Goal: Find specific page/section: Find specific page/section

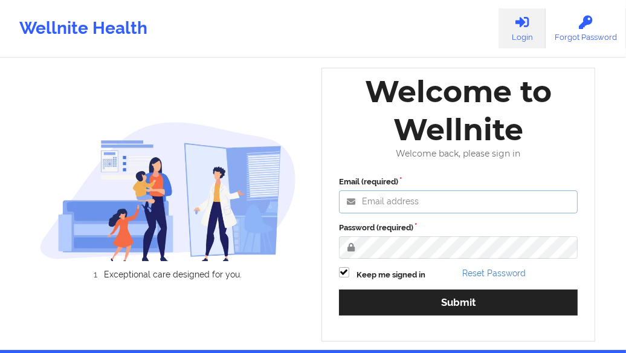
click at [156, 88] on input "Email (required)" at bounding box center [458, 201] width 239 height 23
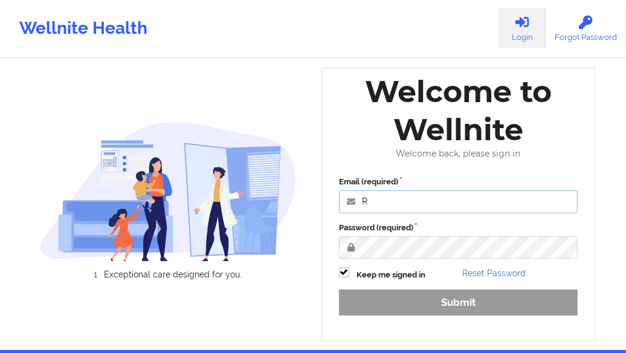
type input "[PERSON_NAME][EMAIL_ADDRESS][DOMAIN_NAME]"
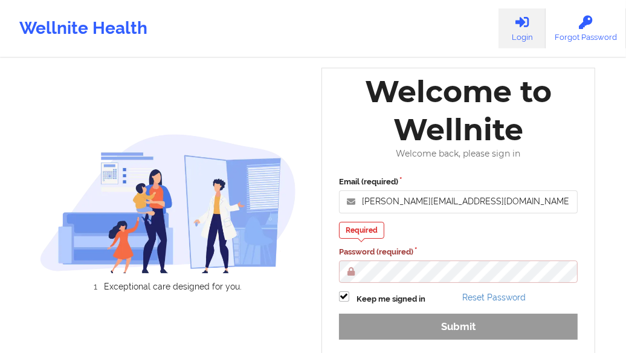
click at [156, 88] on div "Welcome to Wellnite Welcome back, please sign in Email (required) [PERSON_NAME]…" at bounding box center [459, 217] width 274 height 298
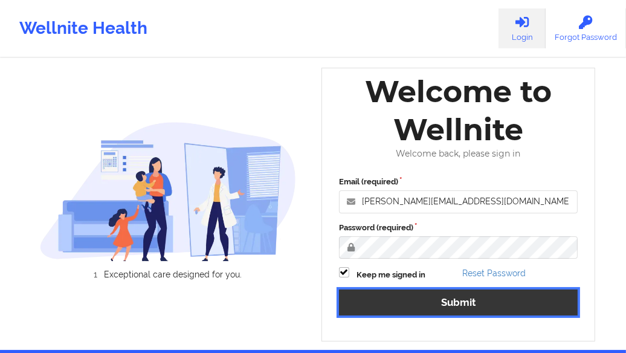
click at [156, 88] on button "Submit" at bounding box center [458, 303] width 239 height 26
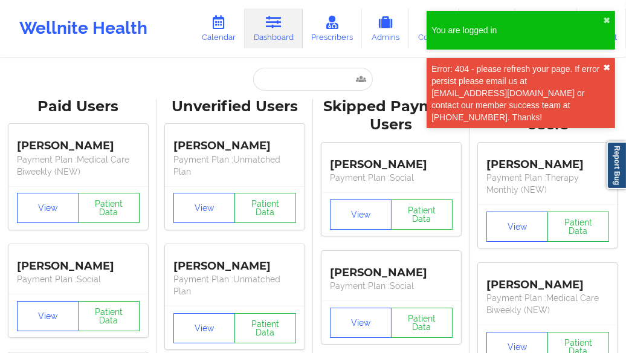
drag, startPoint x: 607, startPoint y: 67, endPoint x: 417, endPoint y: 74, distance: 190.6
click at [156, 68] on button "✖︎" at bounding box center [606, 68] width 7 height 10
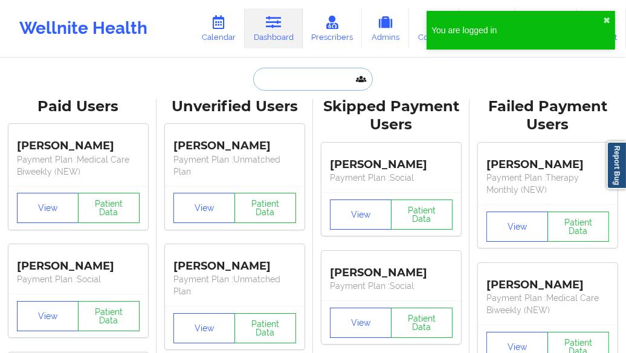
click at [156, 85] on input "text" at bounding box center [313, 79] width 120 height 23
paste input "Darlington"
type input "Darlington"
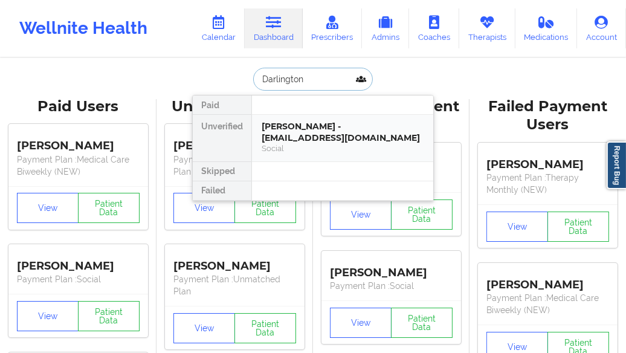
click at [156, 88] on div "[PERSON_NAME] - [EMAIL_ADDRESS][DOMAIN_NAME]" at bounding box center [343, 132] width 162 height 22
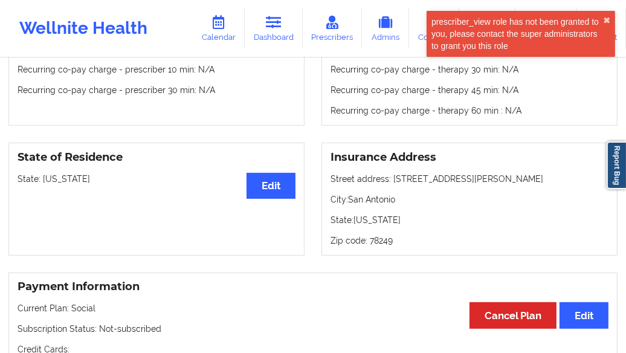
scroll to position [487, 0]
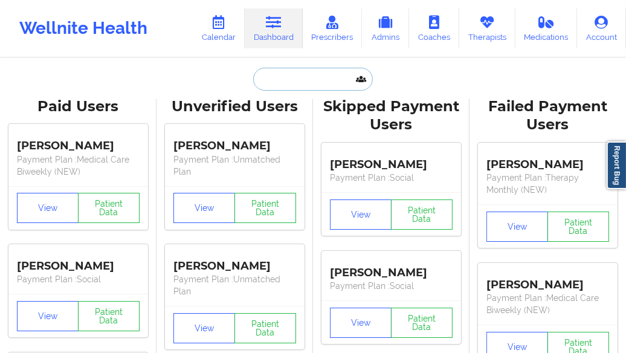
click at [156, 76] on input "text" at bounding box center [313, 79] width 120 height 23
paste input "[PERSON_NAME]"
type input "[PERSON_NAME]"
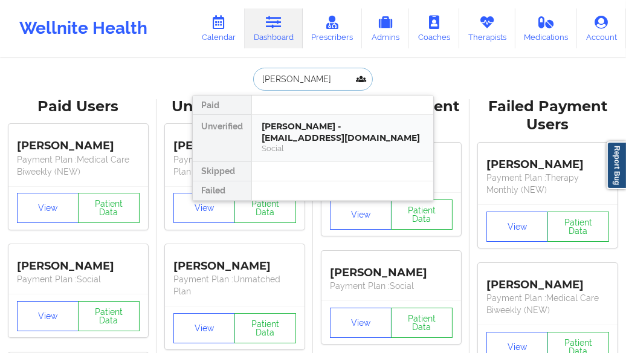
click at [156, 88] on div "[PERSON_NAME] - [EMAIL_ADDRESS][DOMAIN_NAME]" at bounding box center [343, 132] width 162 height 22
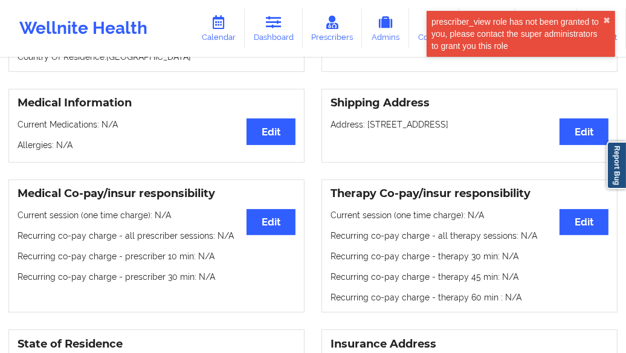
scroll to position [263, 0]
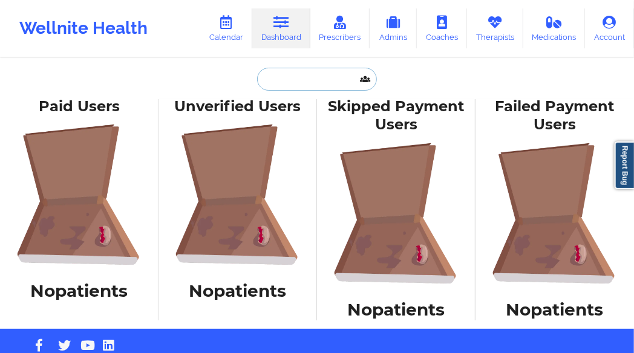
click at [156, 79] on input "text" at bounding box center [317, 79] width 120 height 23
paste input "[PERSON_NAME]"
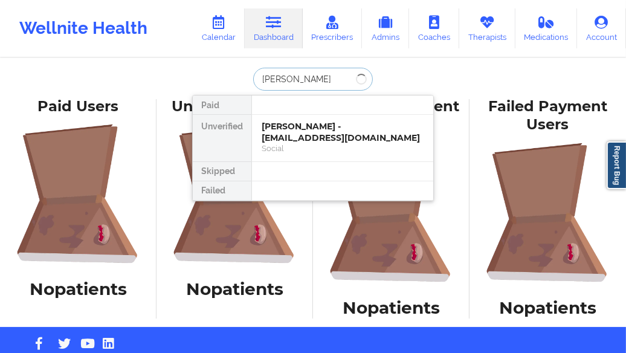
type input "[PERSON_NAME]"
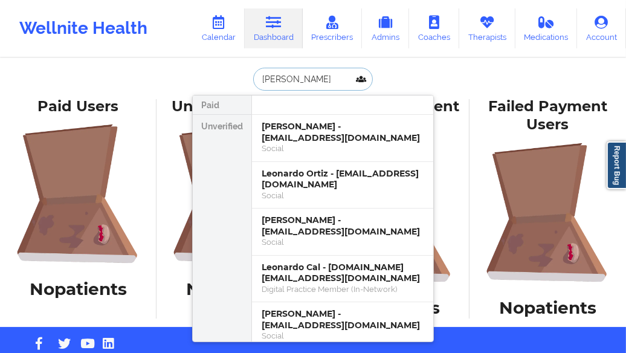
click at [156, 76] on input "[PERSON_NAME]" at bounding box center [313, 79] width 120 height 23
click at [156, 88] on div "Leonardo Cal - [DOMAIN_NAME][EMAIL_ADDRESS][DOMAIN_NAME]" at bounding box center [343, 273] width 162 height 22
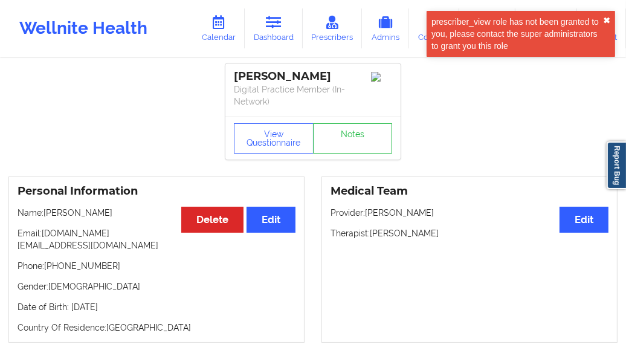
click at [156, 18] on button "✖︎" at bounding box center [606, 21] width 7 height 10
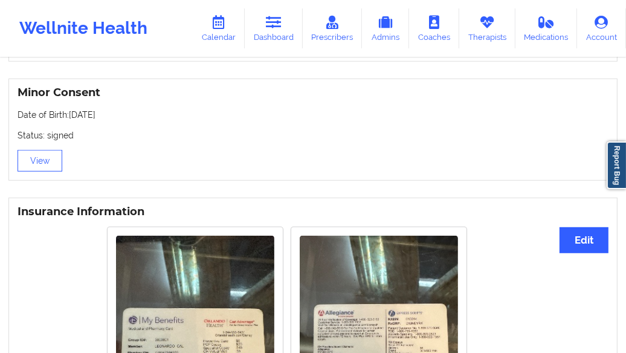
scroll to position [484, 0]
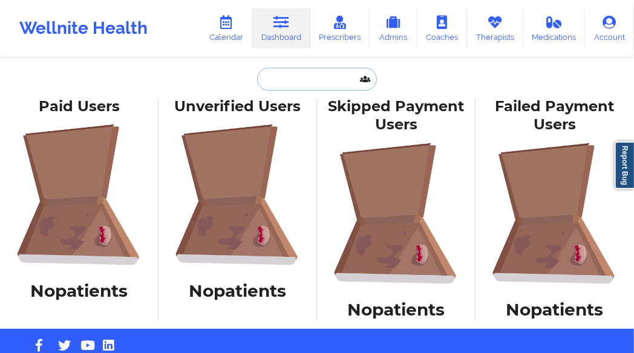
click at [156, 73] on input "text" at bounding box center [317, 79] width 120 height 23
paste input "[PERSON_NAME]"
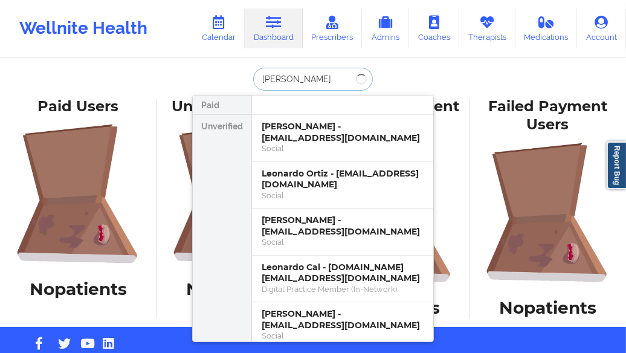
type input "[PERSON_NAME]"
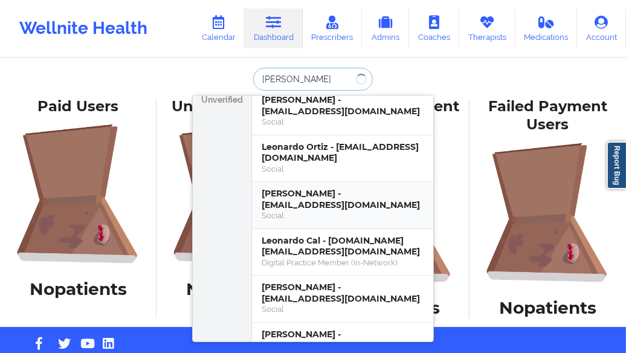
scroll to position [48, 0]
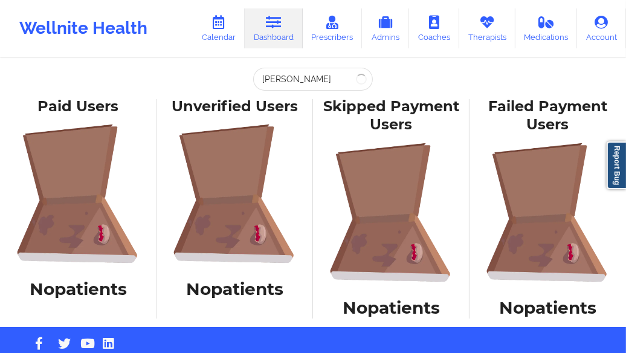
drag, startPoint x: 519, startPoint y: 2, endPoint x: 510, endPoint y: 4, distance: 9.3
click at [156, 4] on div "Wellnite Health Calendar Dashboard Prescribers Admins Coaches Therapists Medica…" at bounding box center [313, 28] width 626 height 48
click at [156, 88] on input "[PERSON_NAME]" at bounding box center [313, 79] width 120 height 23
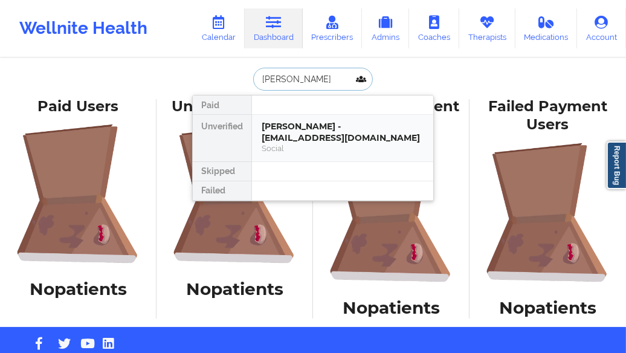
click at [156, 88] on div "[PERSON_NAME] - [EMAIL_ADDRESS][DOMAIN_NAME]" at bounding box center [343, 132] width 162 height 22
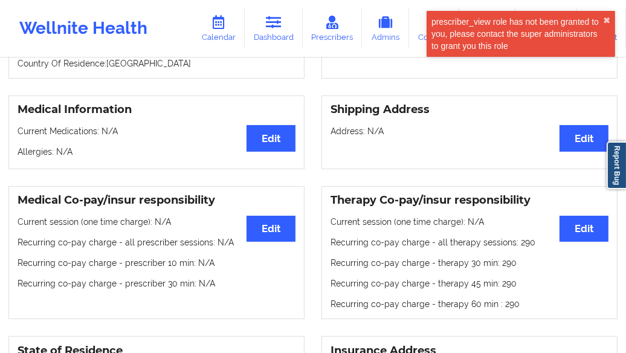
scroll to position [290, 0]
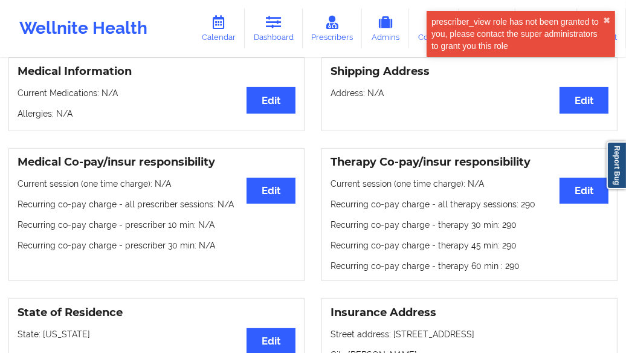
click at [156, 19] on div "prescriber_view role has not been granted to you, please contact the super admi…" at bounding box center [521, 34] width 189 height 46
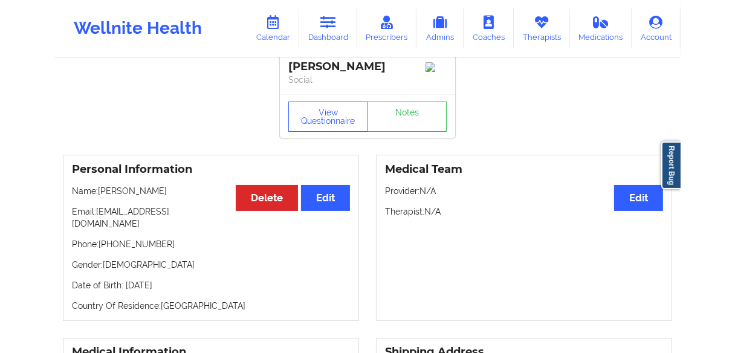
scroll to position [0, 0]
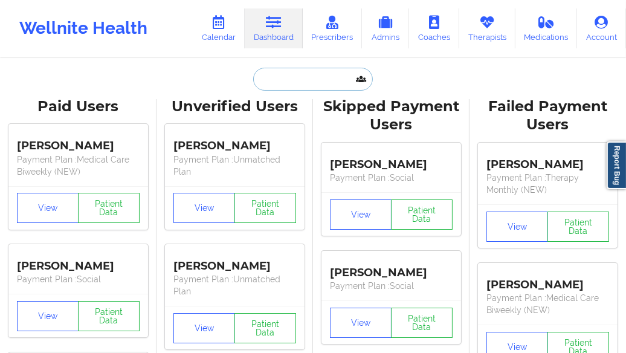
click at [156, 79] on input "text" at bounding box center [313, 79] width 120 height 23
paste input "[PERSON_NAME]"
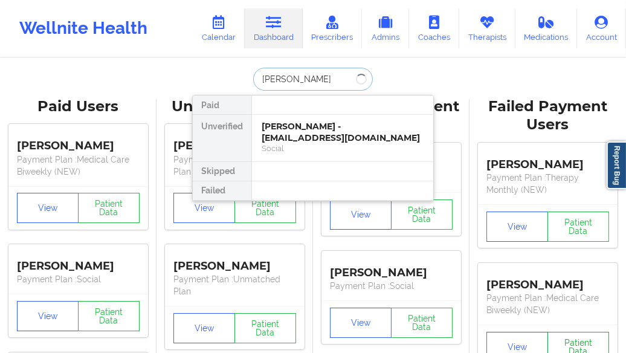
type input "[PERSON_NAME]"
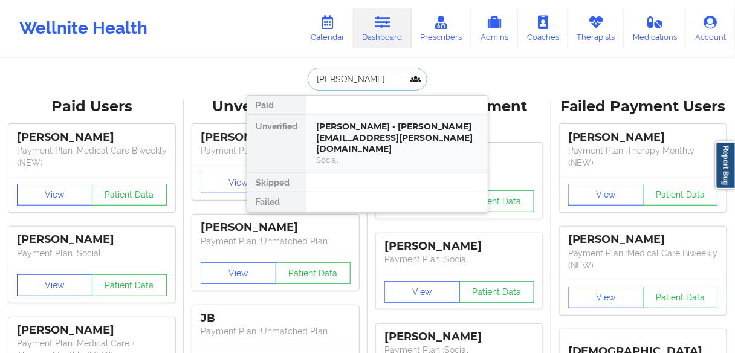
click at [156, 88] on div "[PERSON_NAME] - [PERSON_NAME][EMAIL_ADDRESS][PERSON_NAME][DOMAIN_NAME]" at bounding box center [397, 138] width 162 height 34
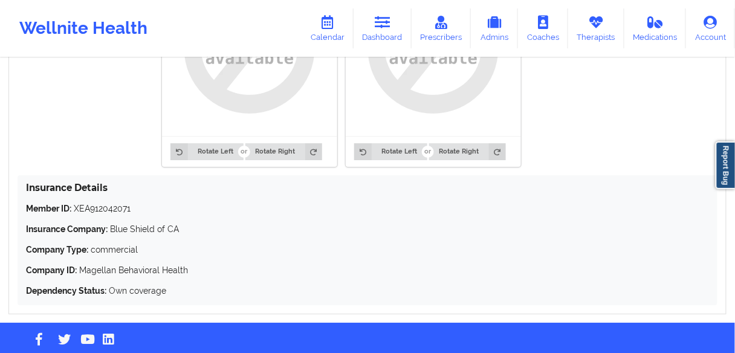
scroll to position [987, 0]
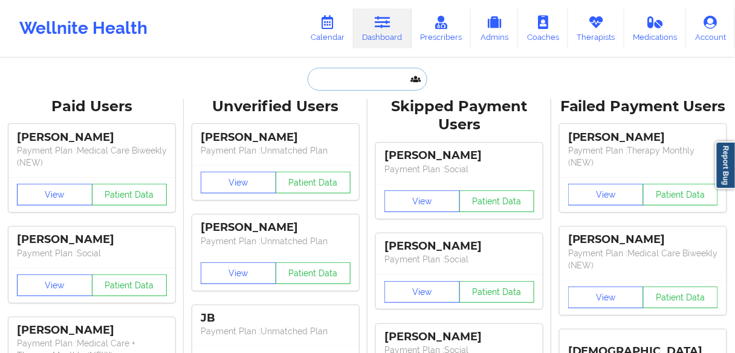
click at [156, 74] on input "text" at bounding box center [368, 79] width 120 height 23
click at [156, 77] on input "text" at bounding box center [368, 79] width 120 height 23
paste input "Alesiah"
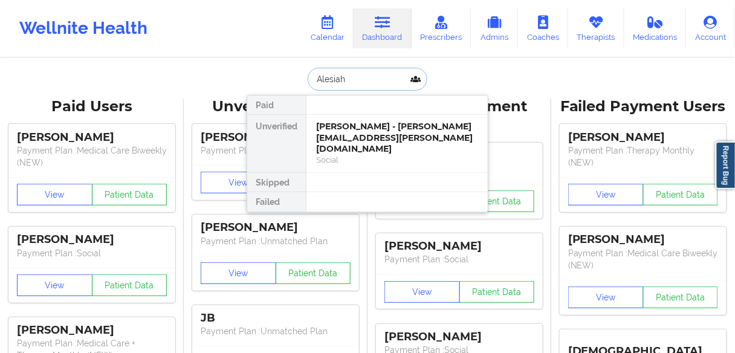
type input "Alesiah"
click at [156, 88] on div at bounding box center [397, 201] width 182 height 19
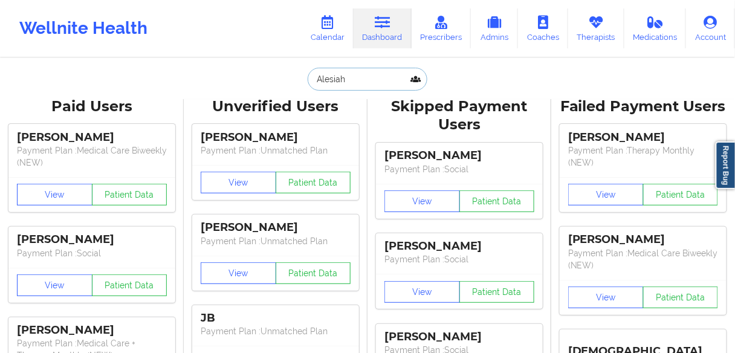
click at [156, 84] on input "Alesiah" at bounding box center [368, 79] width 120 height 23
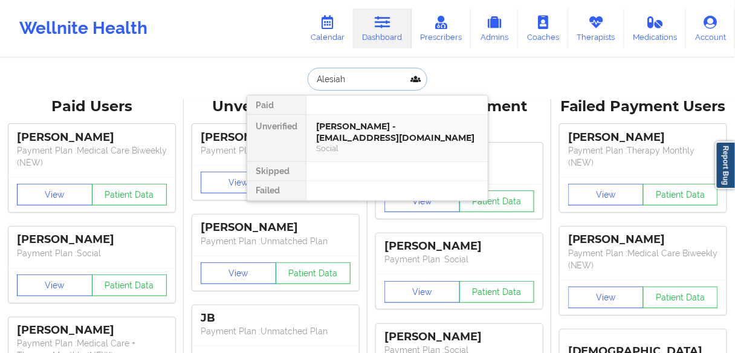
click at [156, 88] on div "[PERSON_NAME] - [EMAIL_ADDRESS][DOMAIN_NAME]" at bounding box center [397, 132] width 162 height 22
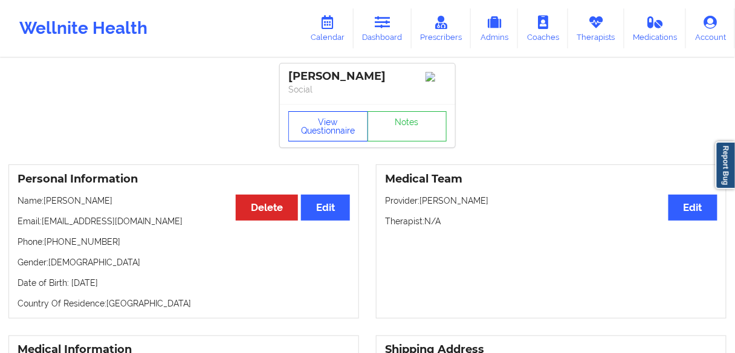
click at [156, 88] on button "View Questionnaire" at bounding box center [328, 126] width 80 height 30
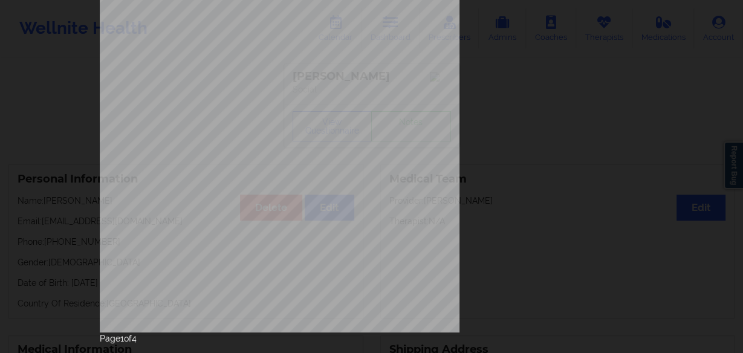
scroll to position [224, 0]
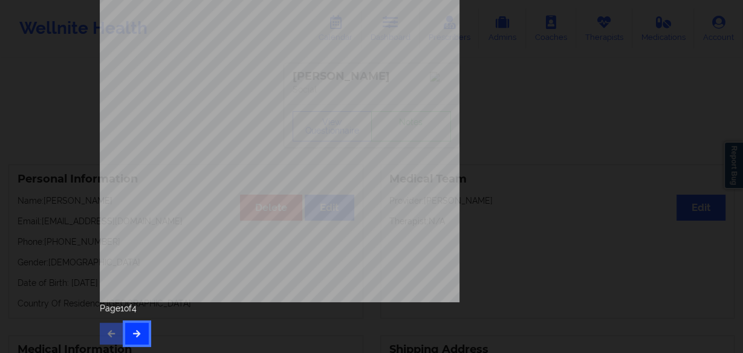
click at [133, 88] on icon "button" at bounding box center [137, 333] width 10 height 7
click at [138, 88] on button "button" at bounding box center [137, 334] width 24 height 22
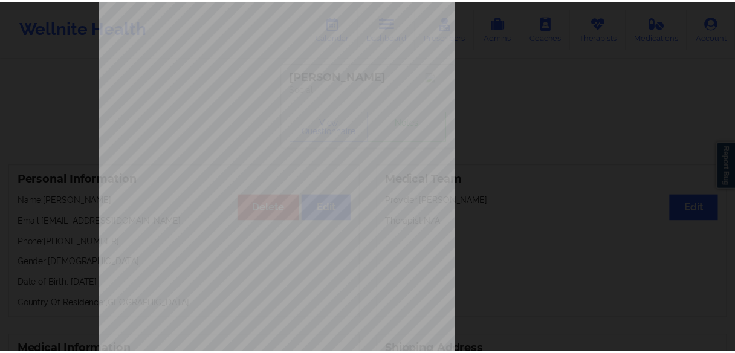
scroll to position [0, 0]
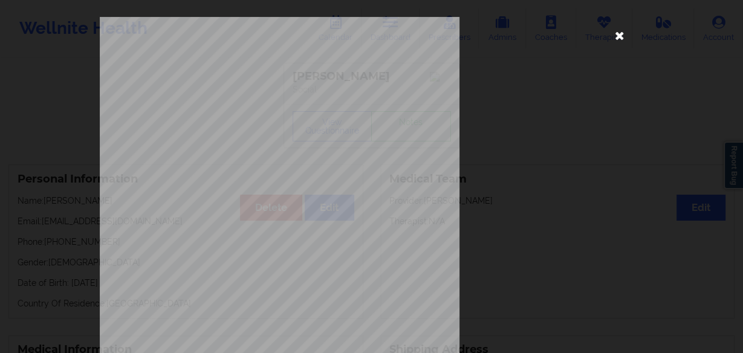
click at [156, 37] on icon at bounding box center [619, 34] width 19 height 19
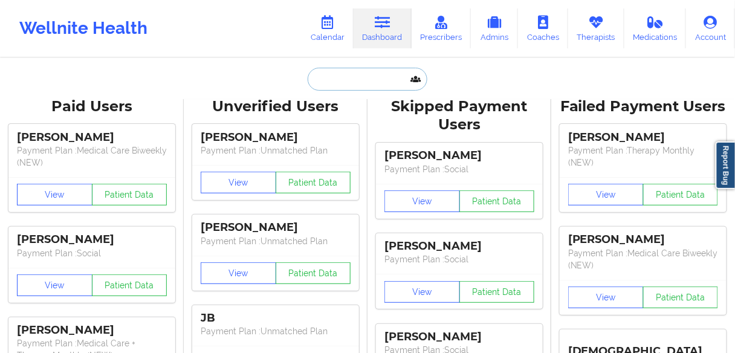
click at [156, 82] on input "text" at bounding box center [368, 79] width 120 height 23
paste input "[PERSON_NAME]"
type input "[PERSON_NAME]"
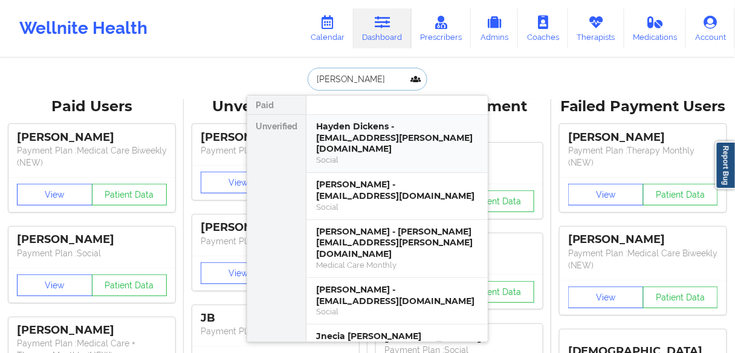
click at [156, 88] on div "Social" at bounding box center [397, 160] width 162 height 10
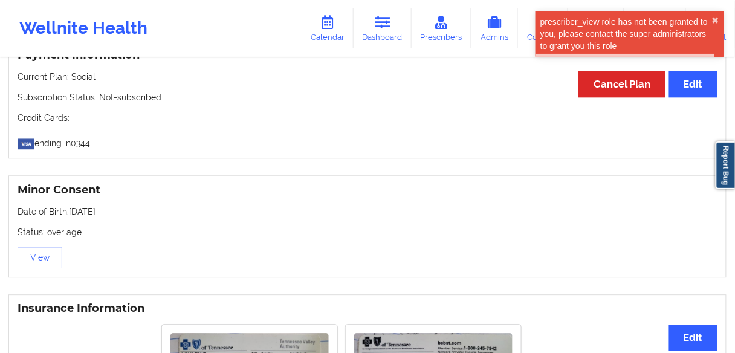
scroll to position [919, 0]
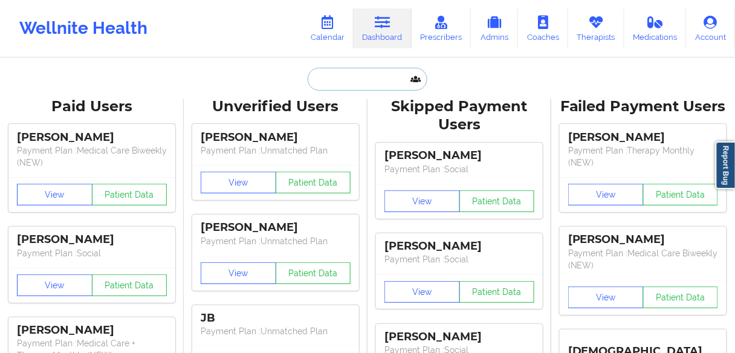
click at [156, 76] on input "text" at bounding box center [368, 79] width 120 height 23
paste input "[PERSON_NAME]"
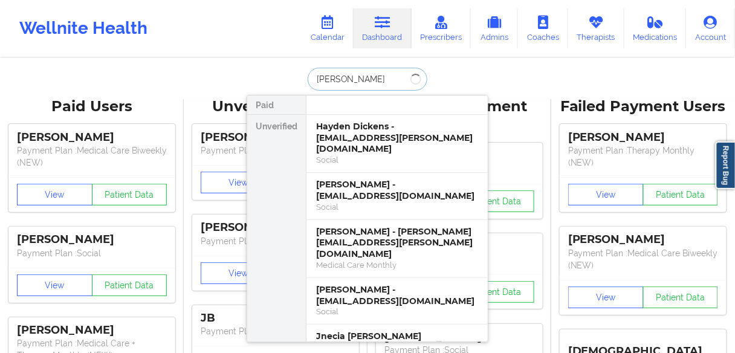
type input "[PERSON_NAME]"
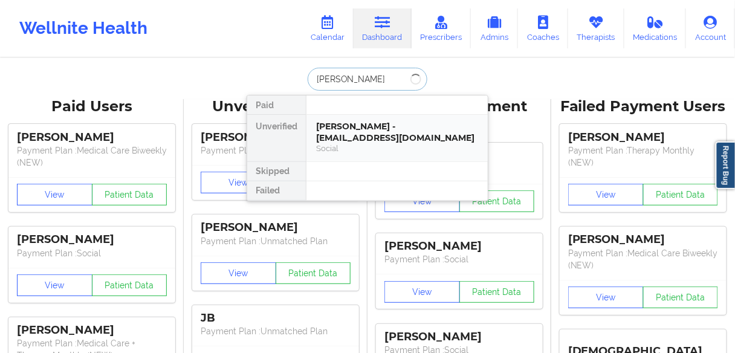
click at [156, 88] on div "[PERSON_NAME] - [EMAIL_ADDRESS][DOMAIN_NAME]" at bounding box center [397, 132] width 162 height 22
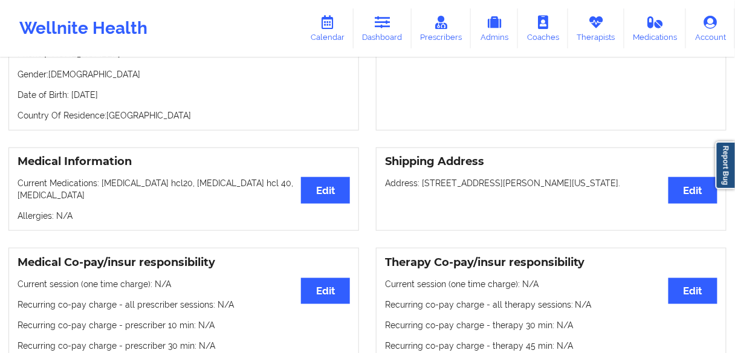
scroll to position [43, 0]
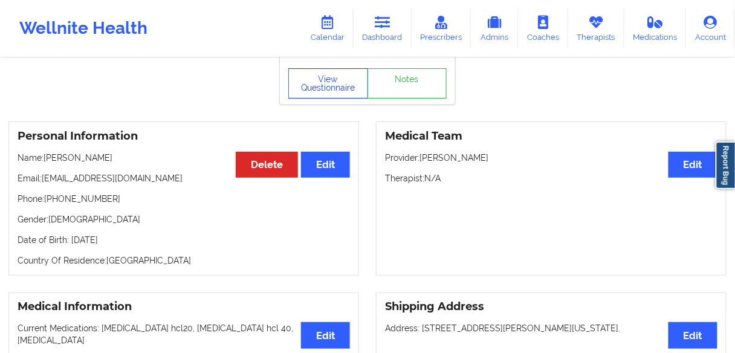
click at [156, 76] on button "View Questionnaire" at bounding box center [328, 83] width 80 height 30
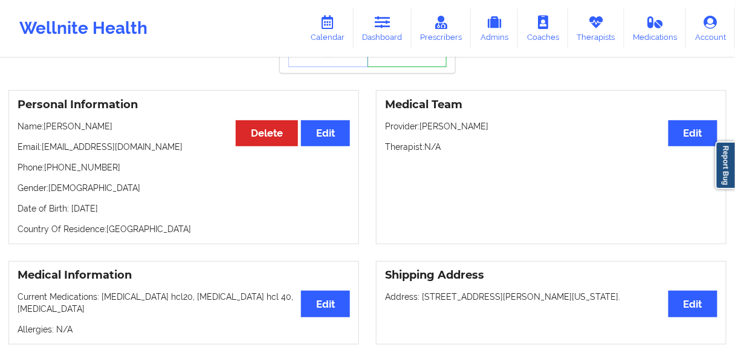
scroll to position [91, 0]
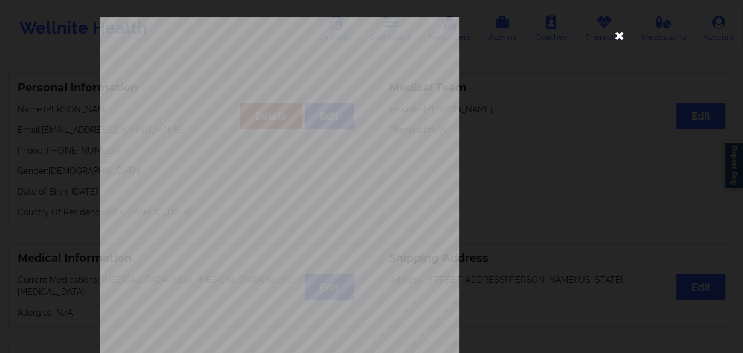
click at [156, 33] on icon at bounding box center [619, 34] width 19 height 19
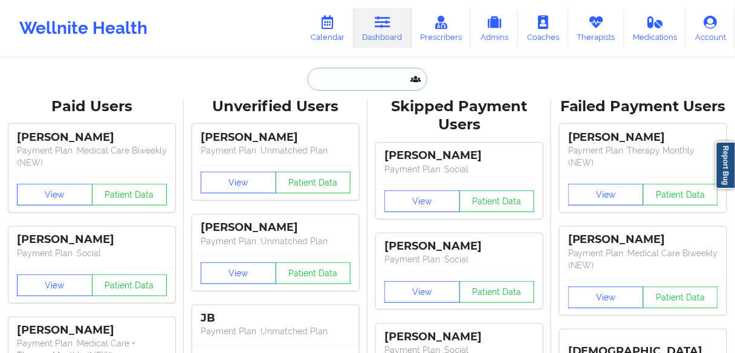
click at [156, 80] on input "text" at bounding box center [368, 79] width 120 height 23
paste input "[PERSON_NAME]"
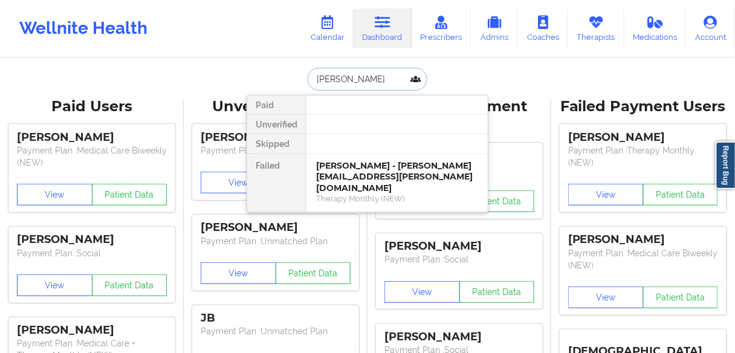
click at [156, 83] on input "[PERSON_NAME]" at bounding box center [368, 79] width 120 height 23
paste input "[PERSON_NAME]"
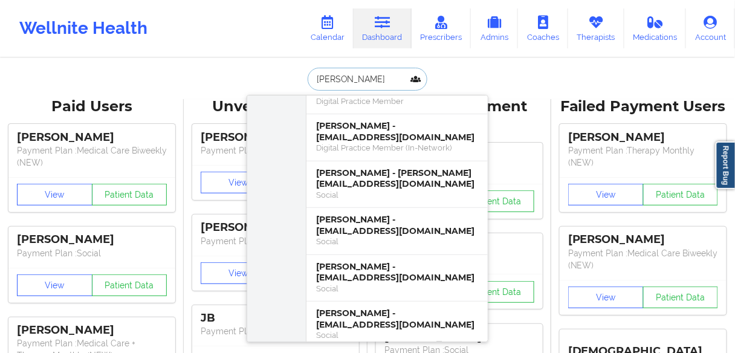
scroll to position [1306, 0]
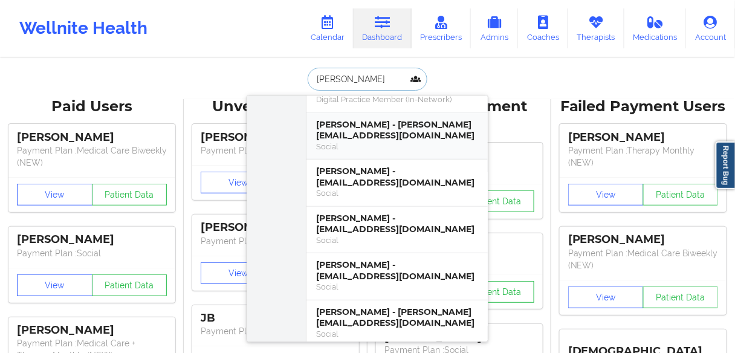
paste input "[PERSON_NAME]"
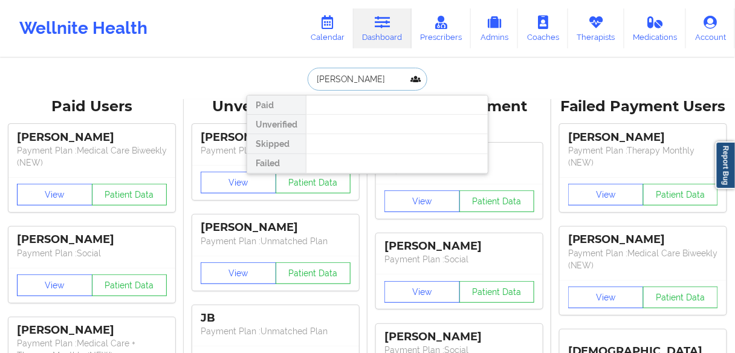
click at [156, 80] on input "[PERSON_NAME]" at bounding box center [368, 79] width 120 height 23
paste input "[PERSON_NAME]"
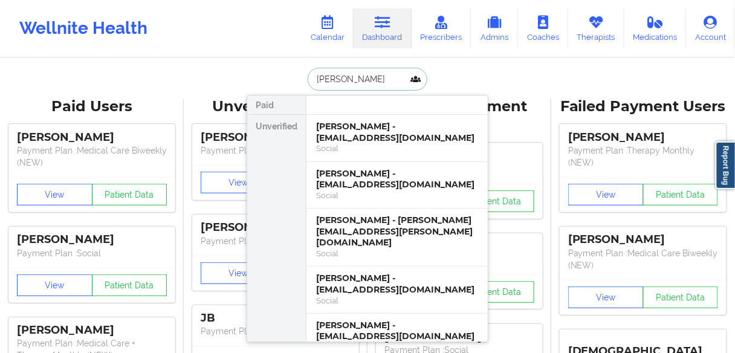
type input "[PERSON_NAME]"
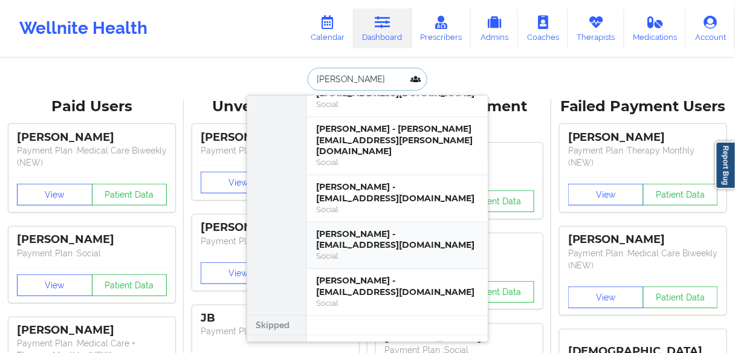
click at [156, 88] on div "[PERSON_NAME] - [EMAIL_ADDRESS][DOMAIN_NAME]" at bounding box center [397, 240] width 162 height 22
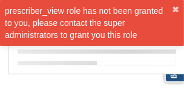
scroll to position [1318, 0]
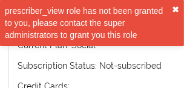
click at [156, 9] on button "✖︎" at bounding box center [175, 10] width 7 height 10
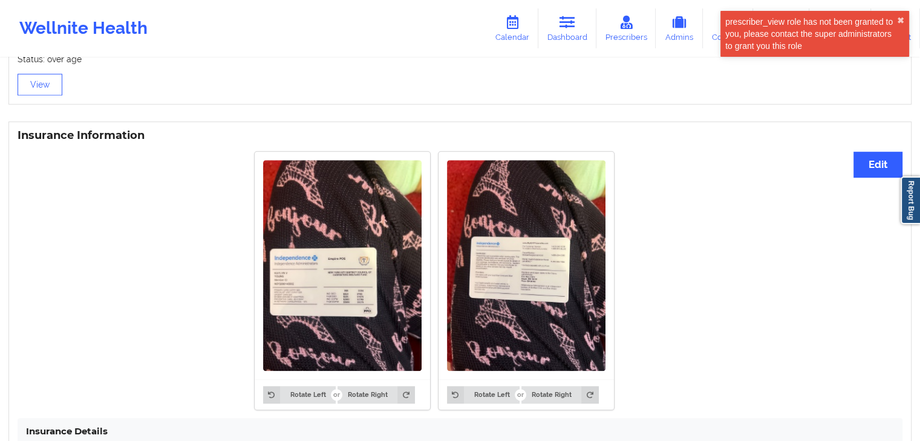
scroll to position [717, 0]
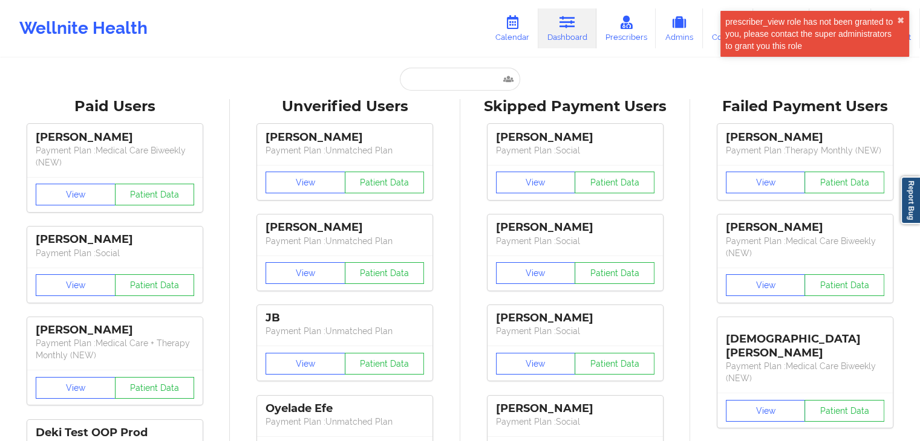
click at [156, 83] on input "text" at bounding box center [460, 79] width 120 height 23
paste input "[PERSON_NAME]"
type input "[PERSON_NAME]"
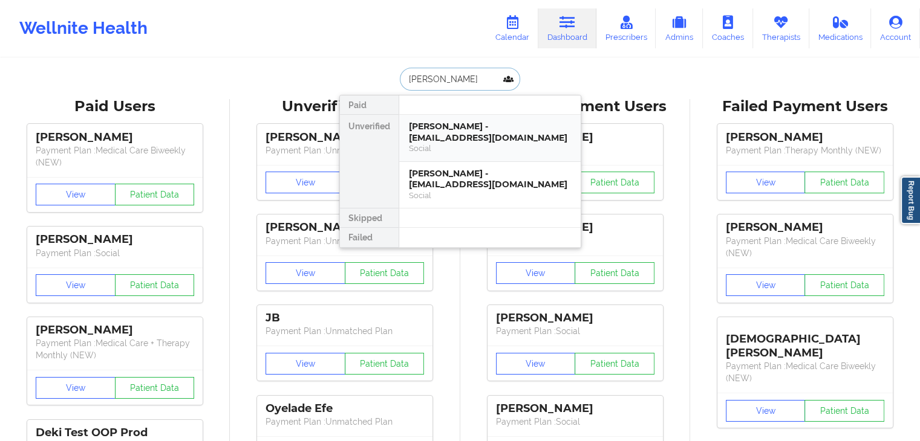
click at [156, 88] on div "[PERSON_NAME] - [EMAIL_ADDRESS][DOMAIN_NAME]" at bounding box center [490, 132] width 162 height 22
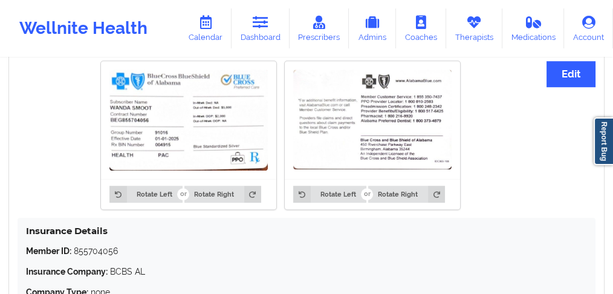
scroll to position [928, 0]
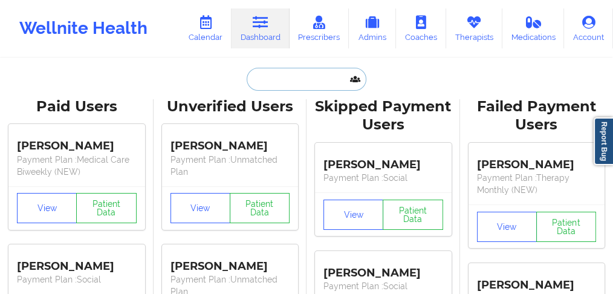
click at [156, 82] on input "text" at bounding box center [307, 79] width 120 height 23
paste input "[PERSON_NAME]"
type input "[PERSON_NAME]"
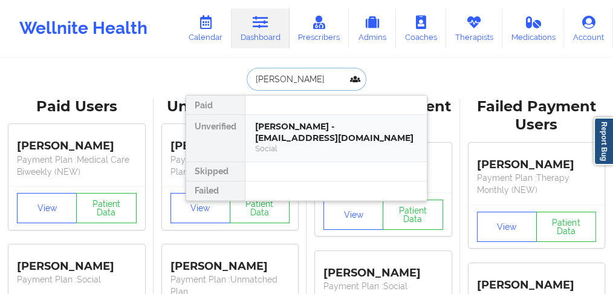
click at [156, 88] on div "[PERSON_NAME] - [EMAIL_ADDRESS][DOMAIN_NAME]" at bounding box center [336, 132] width 162 height 22
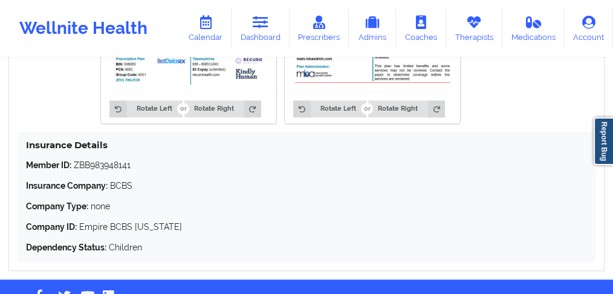
scroll to position [847, 0]
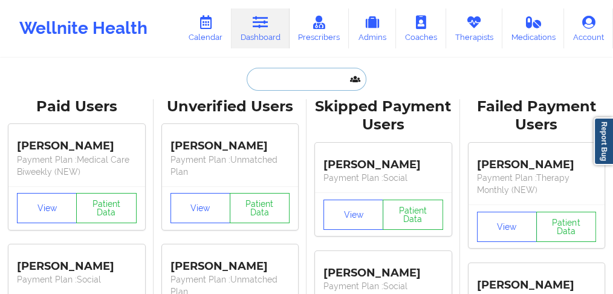
click at [156, 76] on input "text" at bounding box center [307, 79] width 120 height 23
paste input "Reynita"
type input "Reynita"
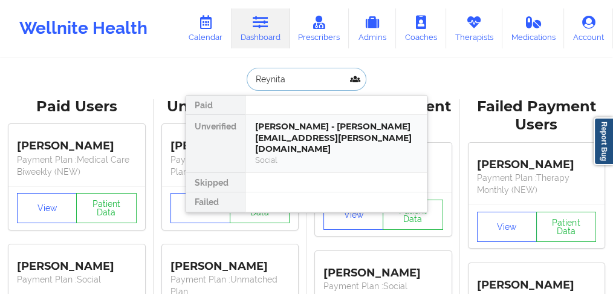
click at [156, 88] on div "[PERSON_NAME] - [PERSON_NAME][EMAIL_ADDRESS][PERSON_NAME][DOMAIN_NAME]" at bounding box center [336, 138] width 162 height 34
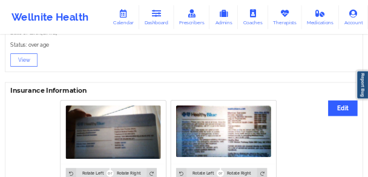
scroll to position [835, 0]
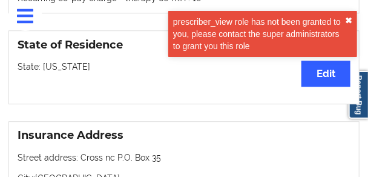
click at [156, 19] on button "✖︎" at bounding box center [348, 21] width 7 height 10
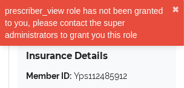
scroll to position [1762, 0]
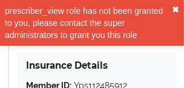
click at [156, 8] on button "✖︎" at bounding box center [175, 10] width 7 height 10
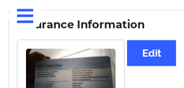
scroll to position [1557, 0]
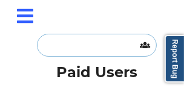
click at [68, 38] on input "text" at bounding box center [97, 45] width 120 height 23
paste input "[PERSON_NAME]"
type input "[PERSON_NAME]"
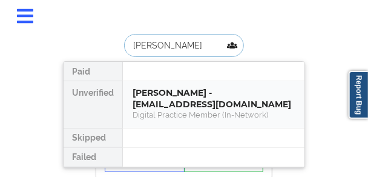
click at [154, 88] on div "[PERSON_NAME] - [EMAIL_ADDRESS][DOMAIN_NAME]" at bounding box center [213, 98] width 162 height 22
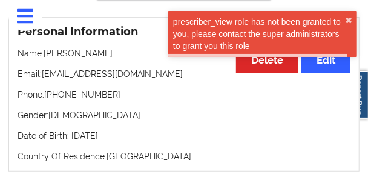
scroll to position [169, 0]
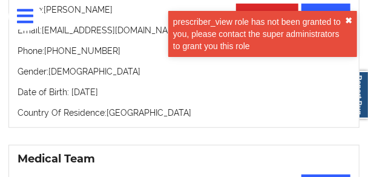
click at [156, 18] on button "✖︎" at bounding box center [348, 21] width 7 height 10
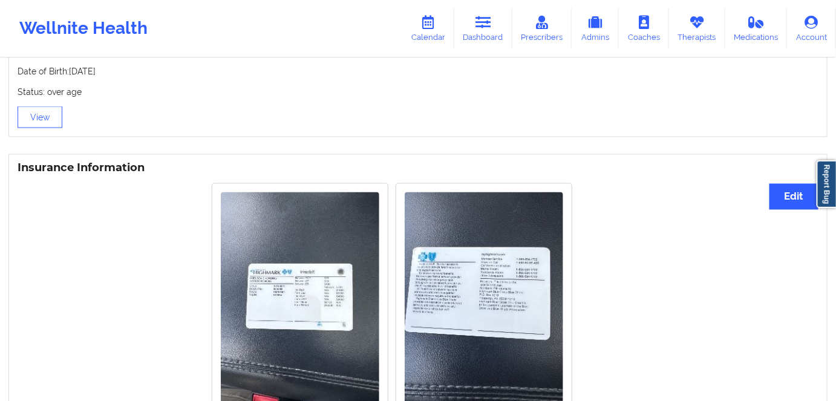
scroll to position [669, 0]
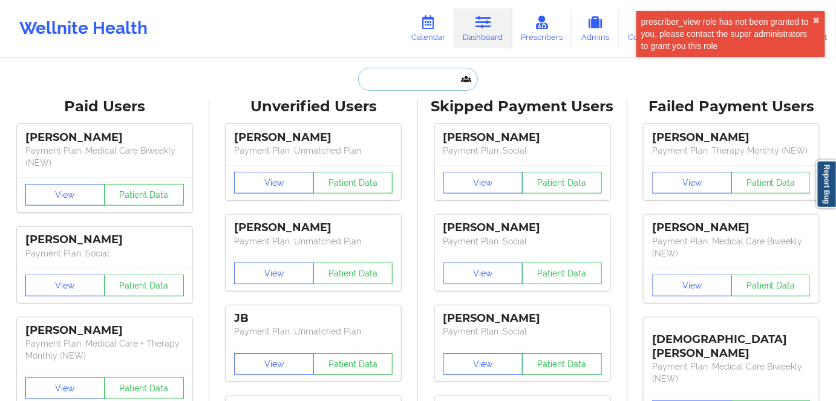
click at [156, 74] on input "text" at bounding box center [418, 79] width 120 height 23
paste input "[PERSON_NAME]"
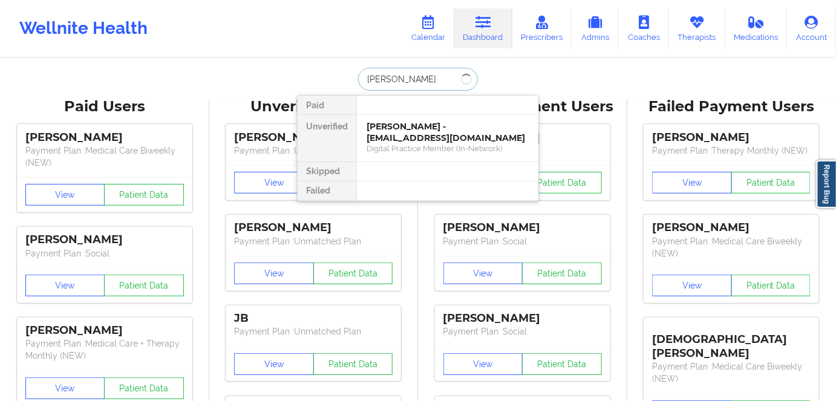
type input "[PERSON_NAME]"
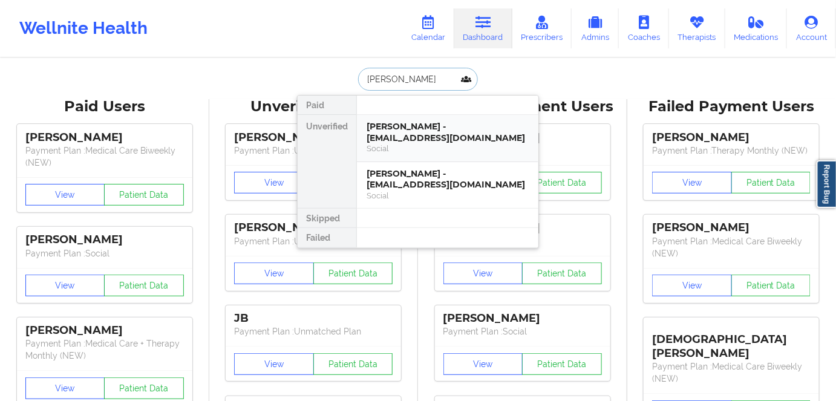
click at [156, 88] on div "[PERSON_NAME] - [EMAIL_ADDRESS][DOMAIN_NAME]" at bounding box center [447, 132] width 162 height 22
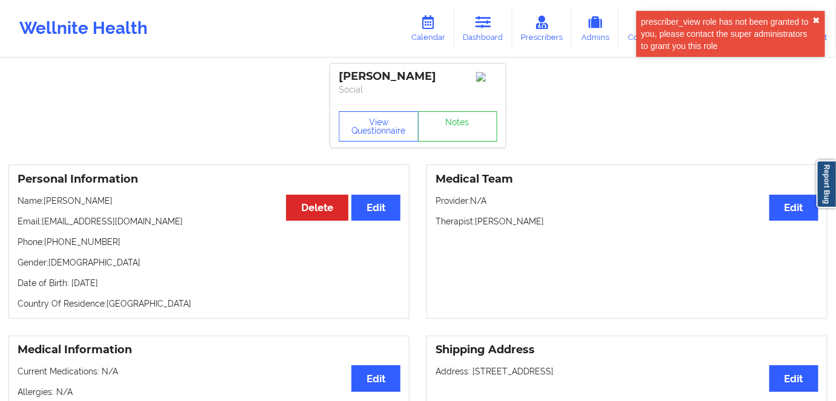
click at [156, 18] on button "✖︎" at bounding box center [816, 21] width 7 height 10
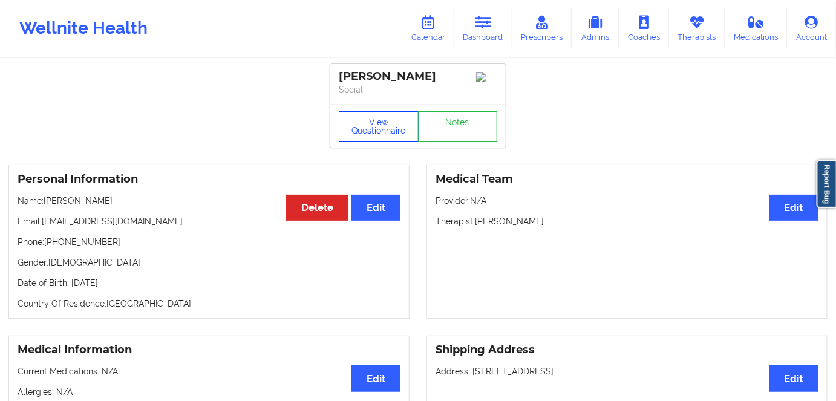
click at [156, 88] on button "View Questionnaire" at bounding box center [379, 126] width 80 height 30
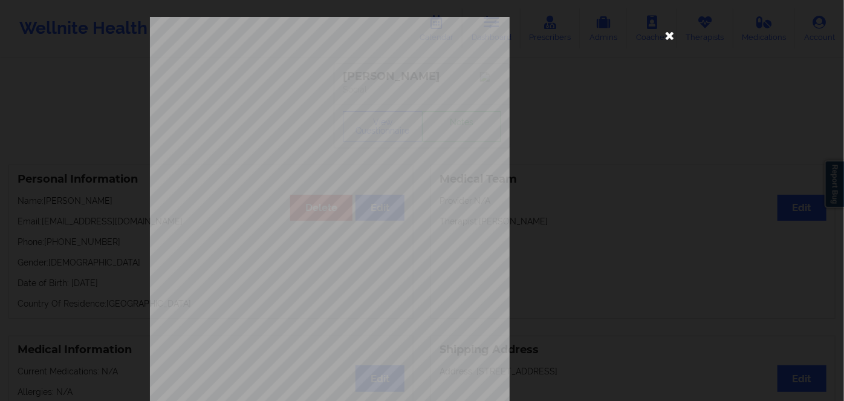
click at [156, 30] on icon at bounding box center [669, 34] width 19 height 19
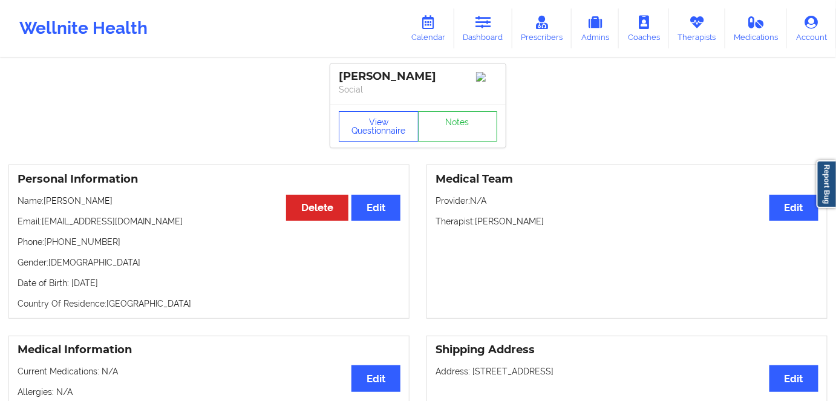
click at [156, 88] on button "View Questionnaire" at bounding box center [379, 126] width 80 height 30
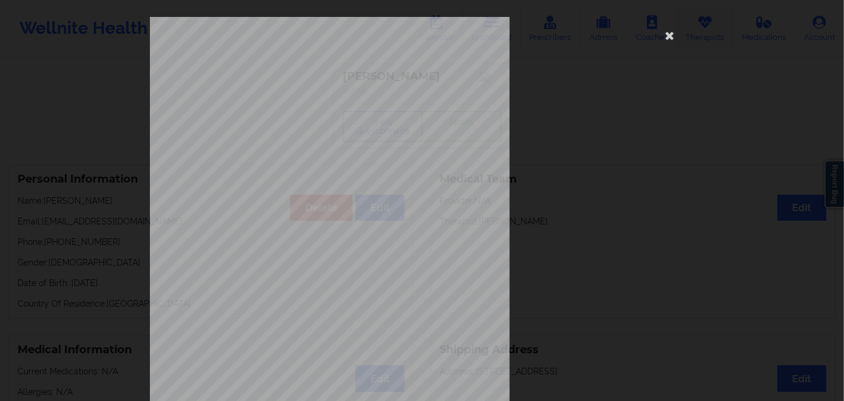
click at [156, 31] on icon at bounding box center [669, 34] width 19 height 19
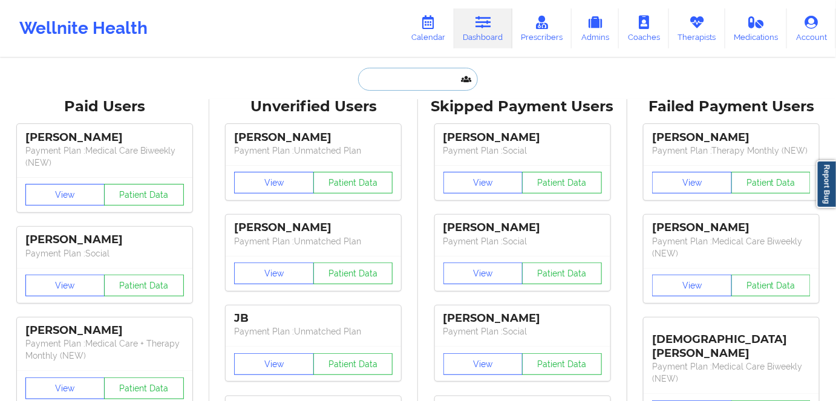
click at [156, 82] on input "text" at bounding box center [418, 79] width 120 height 23
paste input "[PERSON_NAME]"
type input "[PERSON_NAME]"
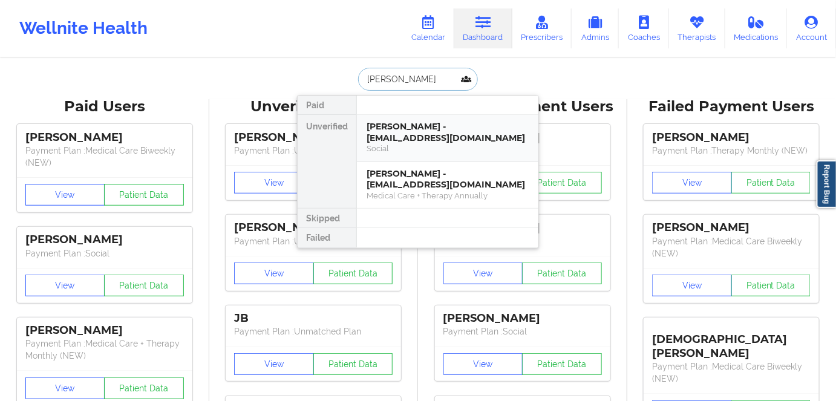
click at [156, 88] on div "[PERSON_NAME] - [EMAIL_ADDRESS][DOMAIN_NAME]" at bounding box center [447, 132] width 162 height 22
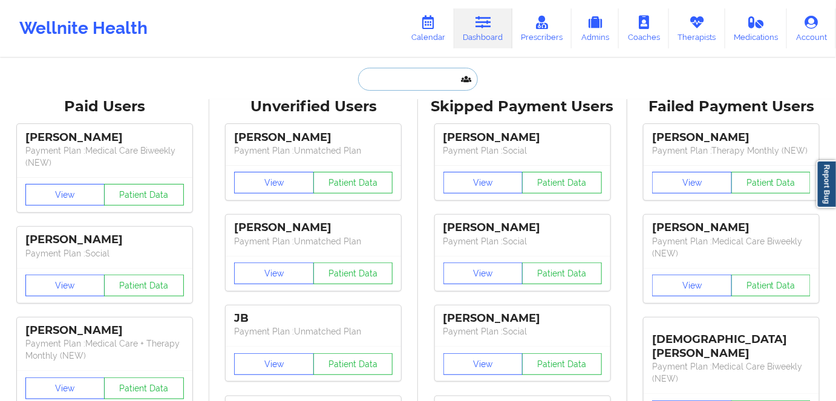
click at [156, 75] on input "text" at bounding box center [418, 79] width 120 height 23
paste input "[PERSON_NAME]"
type input "[PERSON_NAME]"
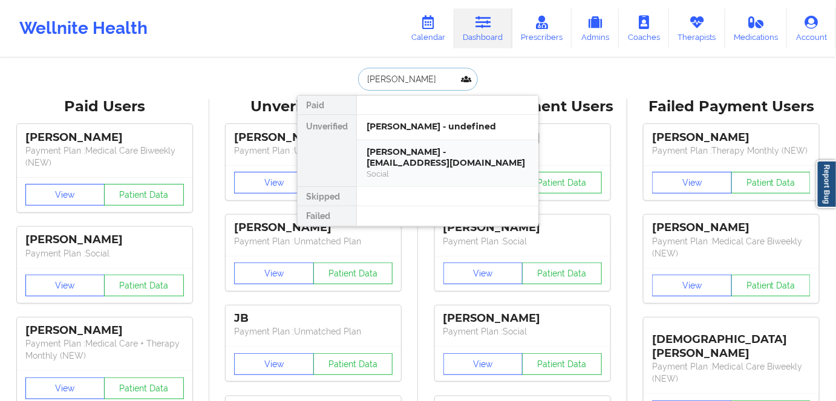
click at [156, 88] on div "[PERSON_NAME] - [EMAIL_ADDRESS][DOMAIN_NAME]" at bounding box center [447, 157] width 162 height 22
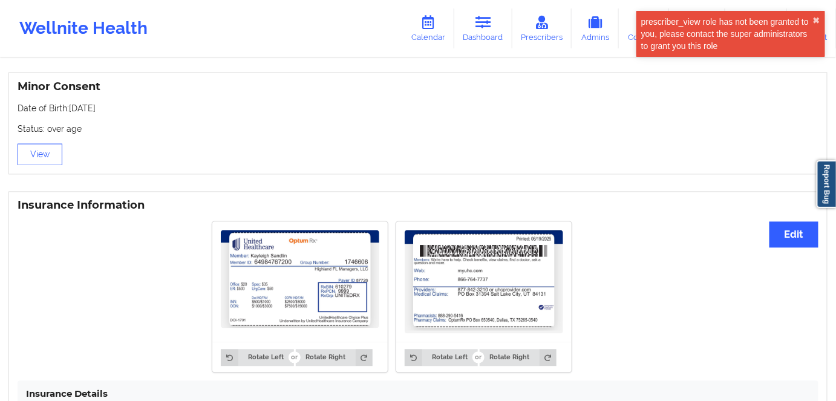
scroll to position [769, 0]
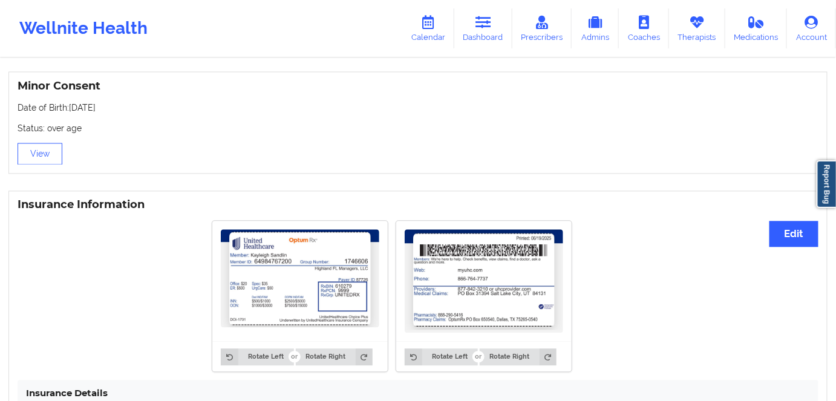
click at [156, 88] on img at bounding box center [300, 278] width 158 height 99
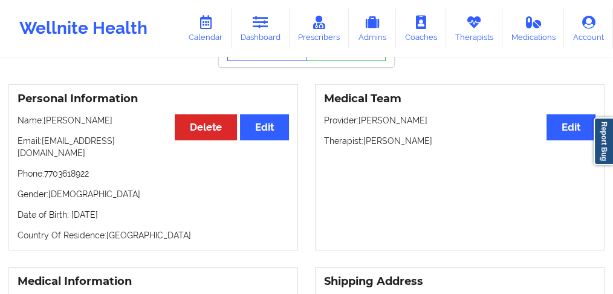
scroll to position [0, 0]
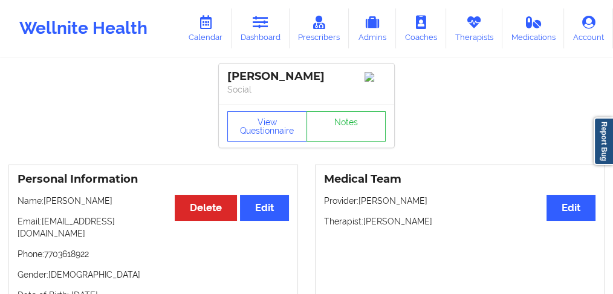
click at [156, 77] on div "[PERSON_NAME]" at bounding box center [306, 77] width 158 height 14
copy div "[PERSON_NAME]"
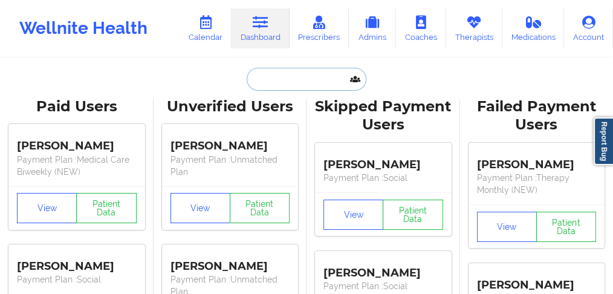
click at [156, 88] on input "text" at bounding box center [307, 79] width 120 height 23
paste input "[PERSON_NAME]"
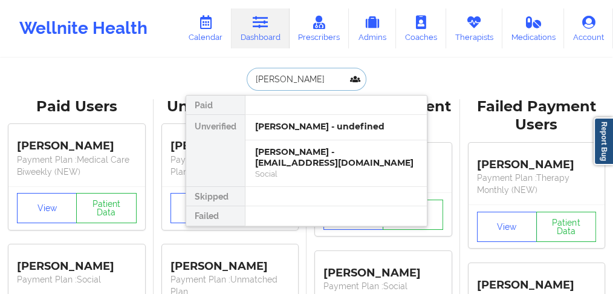
click at [156, 74] on input "[PERSON_NAME]" at bounding box center [307, 79] width 120 height 23
paste input "THELESIA"
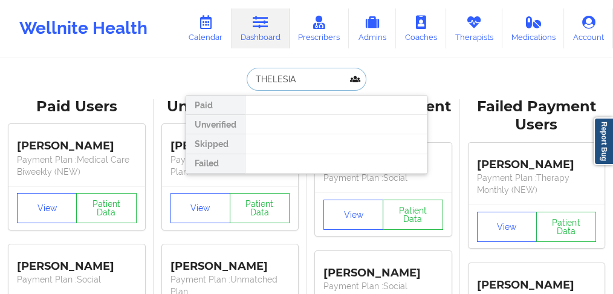
click at [156, 82] on input "THELESIA" at bounding box center [307, 79] width 120 height 23
paste input "[PERSON_NAME]"
type input "[PERSON_NAME]"
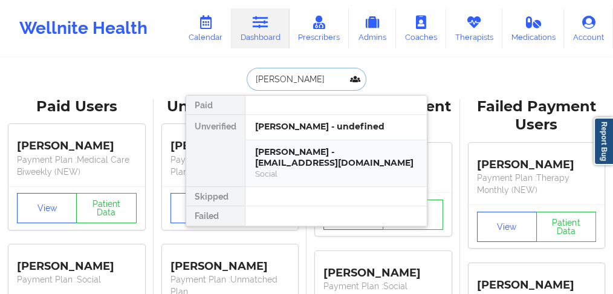
click at [156, 88] on div "[PERSON_NAME] - [EMAIL_ADDRESS][DOMAIN_NAME]" at bounding box center [336, 157] width 162 height 22
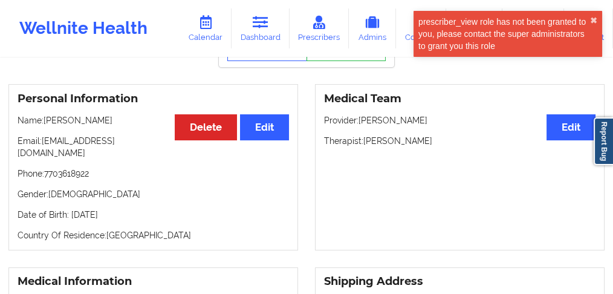
scroll to position [80, 0]
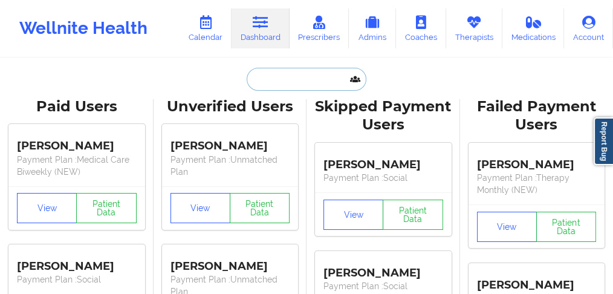
click at [156, 74] on input "text" at bounding box center [307, 79] width 120 height 23
paste input "[PERSON_NAME]"
type input "[PERSON_NAME]"
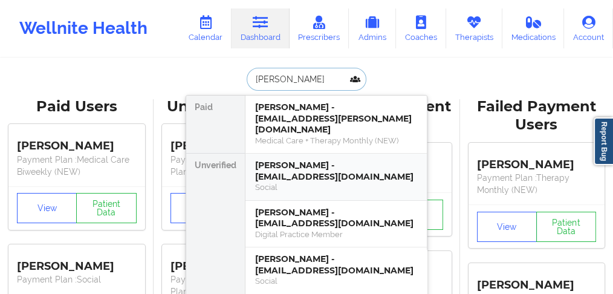
click at [156, 88] on div "[PERSON_NAME] - [EMAIL_ADDRESS][DOMAIN_NAME]" at bounding box center [336, 171] width 162 height 22
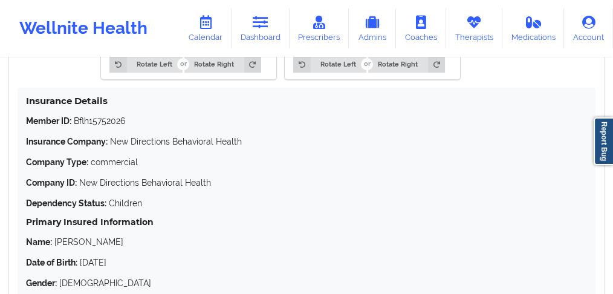
scroll to position [1169, 0]
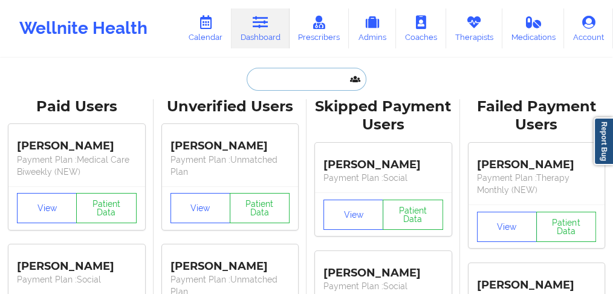
paste input "[PERSON_NAME]"
type input "[PERSON_NAME]"
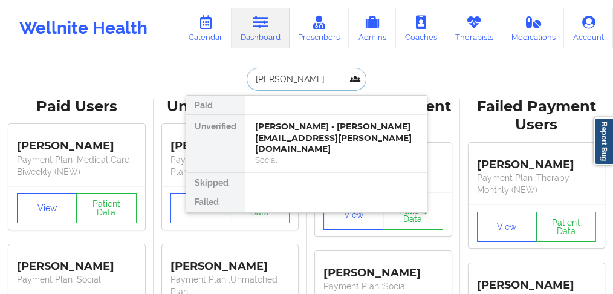
click at [156, 88] on div "[PERSON_NAME] - [PERSON_NAME][EMAIL_ADDRESS][PERSON_NAME][DOMAIN_NAME]" at bounding box center [336, 138] width 162 height 34
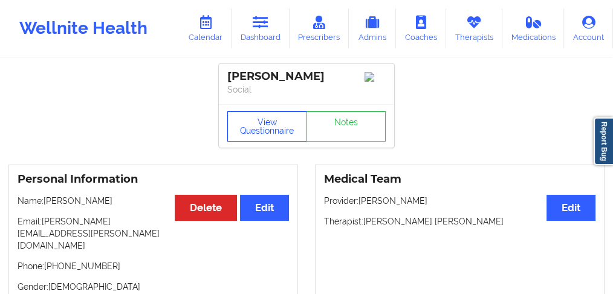
click at [156, 88] on button "View Questionnaire" at bounding box center [267, 126] width 80 height 30
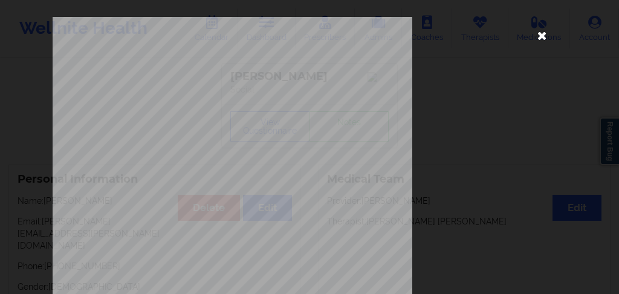
click at [156, 37] on icon at bounding box center [542, 34] width 19 height 19
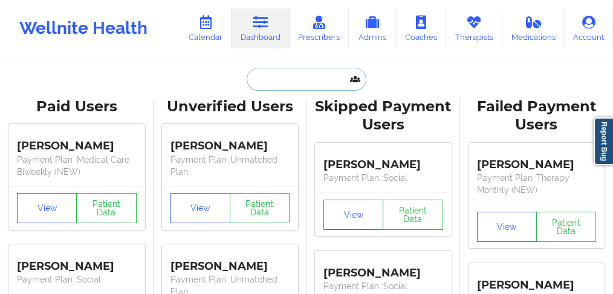
paste input "[PERSON_NAME]"
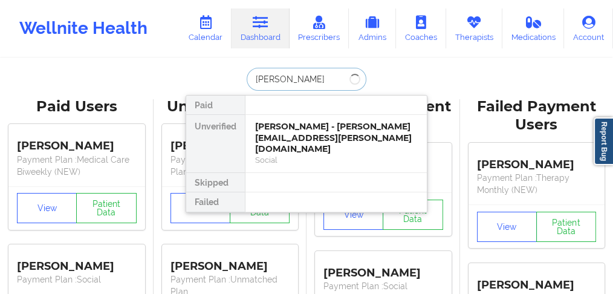
type input "[PERSON_NAME]"
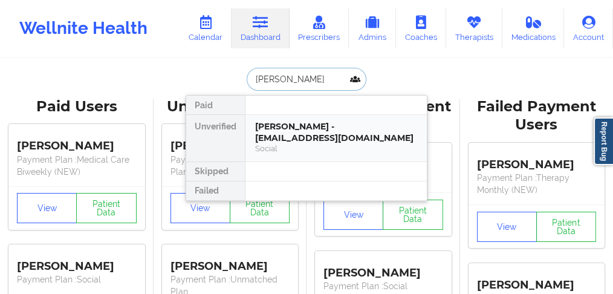
click at [156, 88] on div "[PERSON_NAME] - [EMAIL_ADDRESS][DOMAIN_NAME]" at bounding box center [336, 132] width 162 height 22
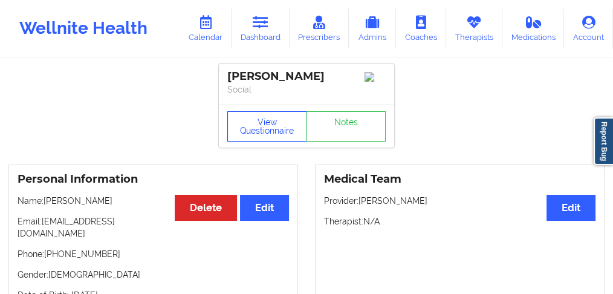
click at [156, 88] on button "View Questionnaire" at bounding box center [267, 126] width 80 height 30
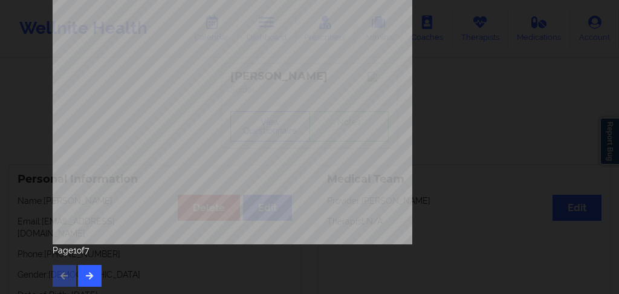
scroll to position [282, 0]
click at [93, 88] on button "button" at bounding box center [90, 275] width 24 height 22
click at [94, 88] on button "button" at bounding box center [90, 275] width 24 height 22
click at [87, 88] on icon "button" at bounding box center [90, 274] width 10 height 7
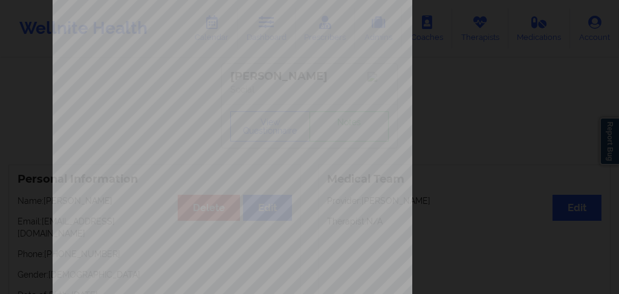
scroll to position [282, 0]
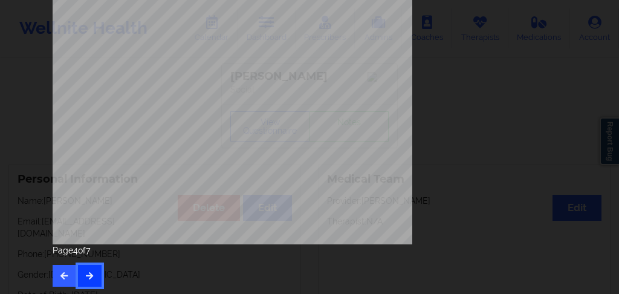
click at [93, 88] on button "button" at bounding box center [90, 276] width 24 height 22
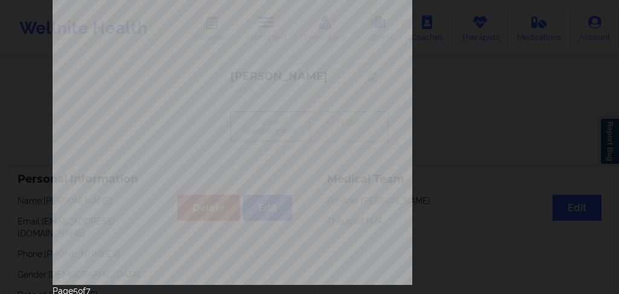
scroll to position [282, 0]
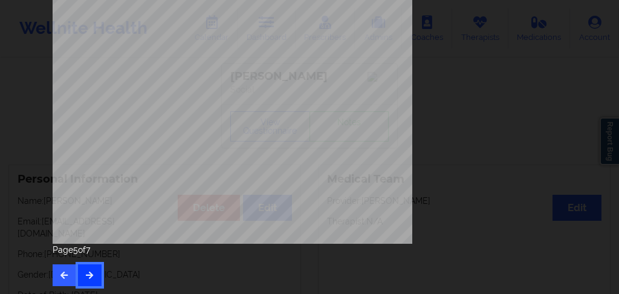
click at [89, 88] on icon "button" at bounding box center [90, 274] width 10 height 7
click at [86, 88] on button "button" at bounding box center [90, 275] width 24 height 22
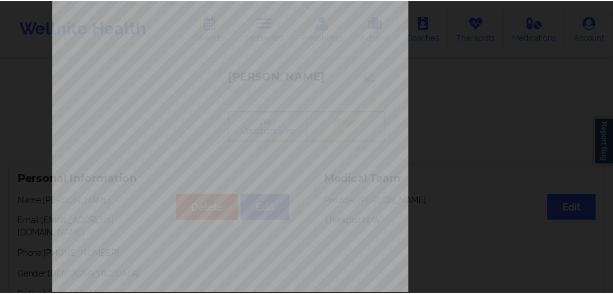
scroll to position [242, 0]
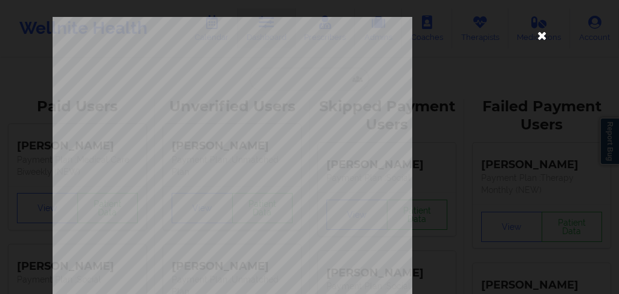
click at [156, 34] on icon at bounding box center [542, 34] width 19 height 19
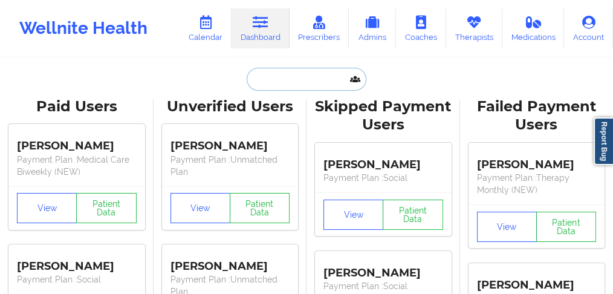
click at [156, 82] on input "text" at bounding box center [307, 79] width 120 height 23
paste input "[PERSON_NAME]"
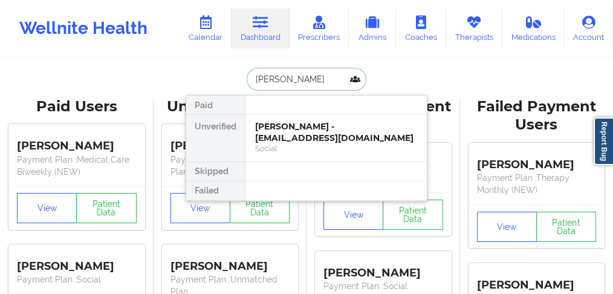
type input "[PERSON_NAME]"
click at [156, 88] on div "[PERSON_NAME] - [EMAIL_ADDRESS][DOMAIN_NAME]" at bounding box center [336, 132] width 162 height 22
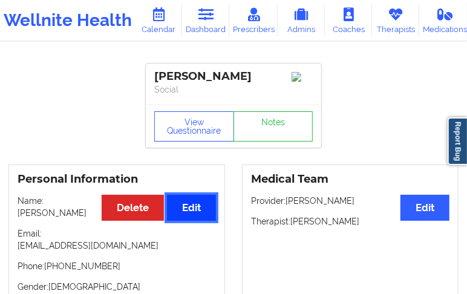
click at [156, 88] on button "Edit" at bounding box center [191, 208] width 49 height 26
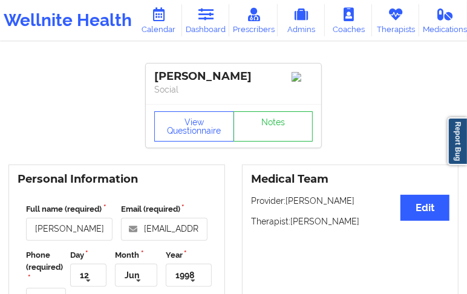
click at [156, 74] on div "[PERSON_NAME]" at bounding box center [233, 77] width 158 height 14
copy div "[PERSON_NAME]"
